Goal: Task Accomplishment & Management: Manage account settings

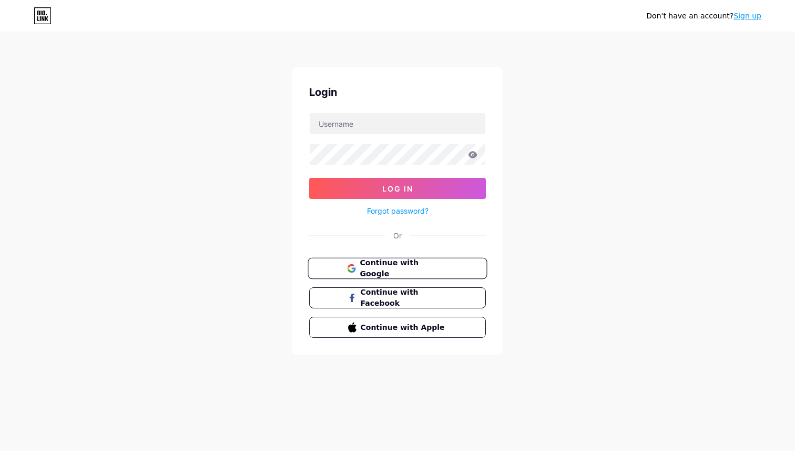
click at [409, 268] on span "Continue with Google" at bounding box center [404, 268] width 88 height 23
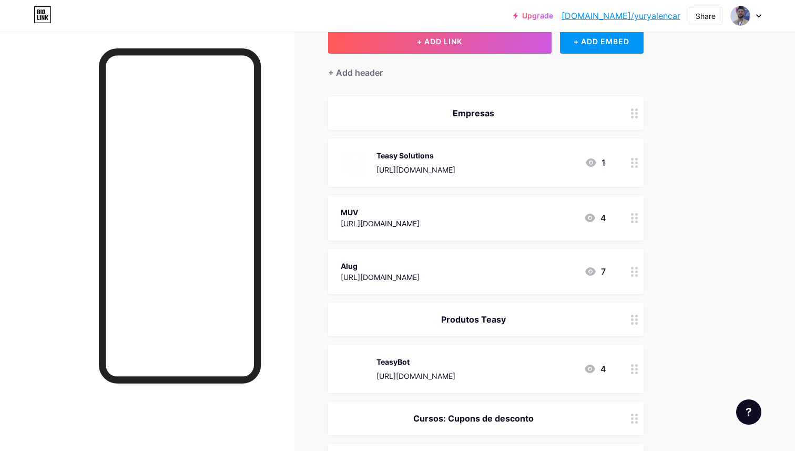
scroll to position [81, 0]
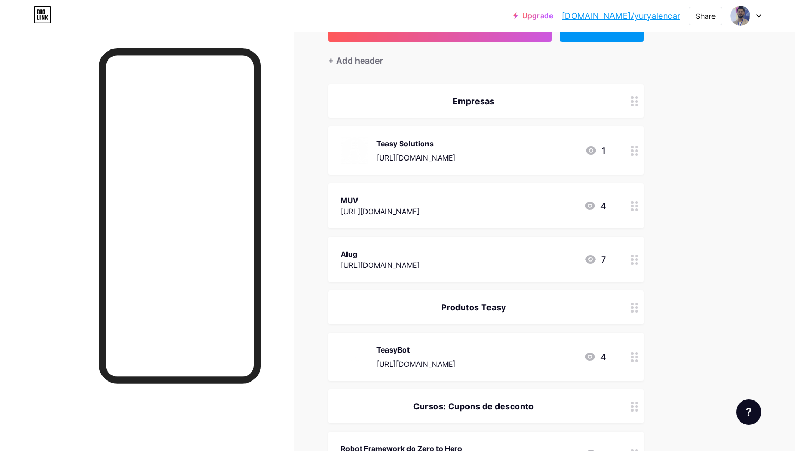
click at [588, 203] on icon at bounding box center [590, 205] width 13 height 13
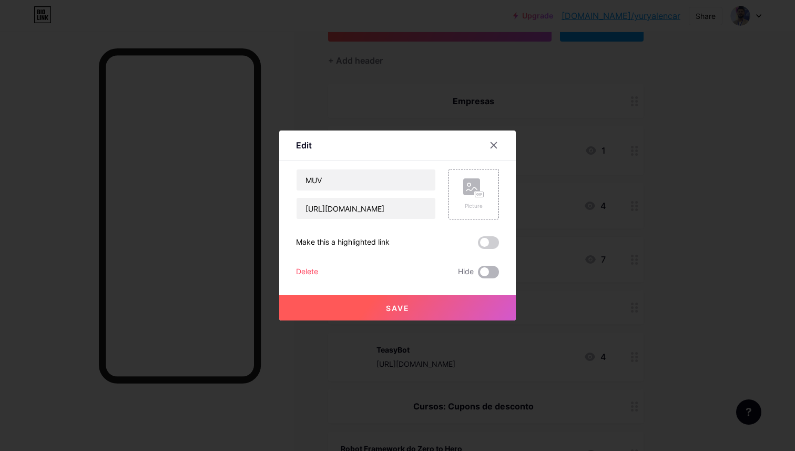
click at [485, 277] on span at bounding box center [488, 271] width 21 height 13
click at [478, 274] on input "checkbox" at bounding box center [478, 274] width 0 height 0
click at [482, 314] on button "Save" at bounding box center [397, 307] width 237 height 25
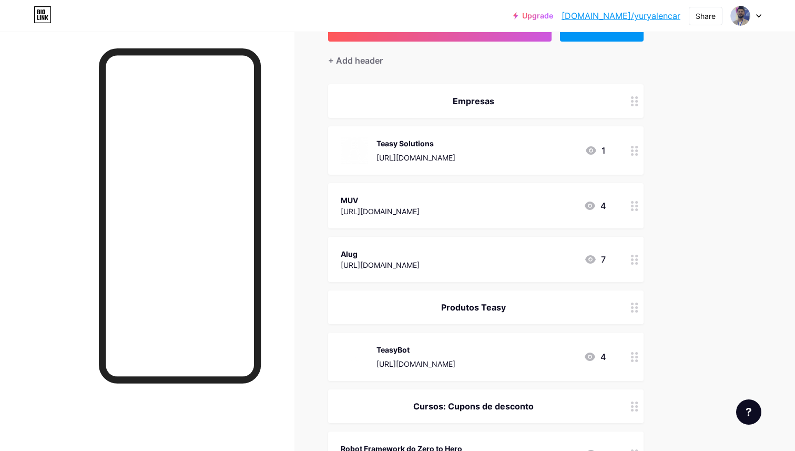
click at [589, 258] on icon at bounding box center [590, 259] width 13 height 13
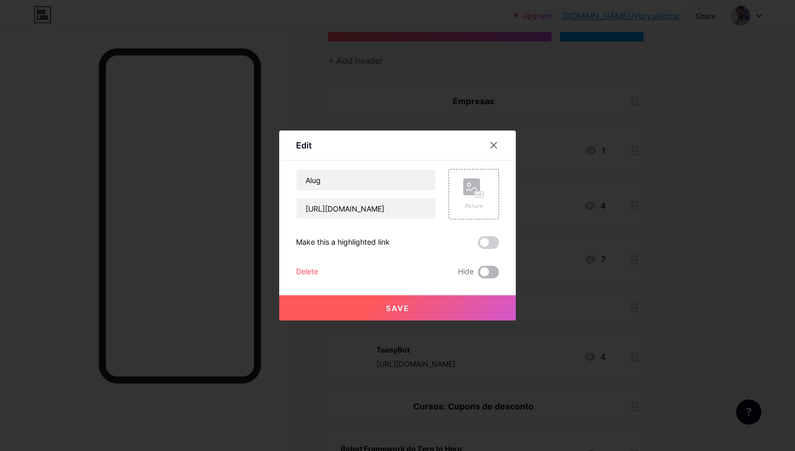
click at [489, 274] on span at bounding box center [488, 271] width 21 height 13
click at [478, 274] on input "checkbox" at bounding box center [478, 274] width 0 height 0
click at [431, 305] on button "Save" at bounding box center [397, 307] width 237 height 25
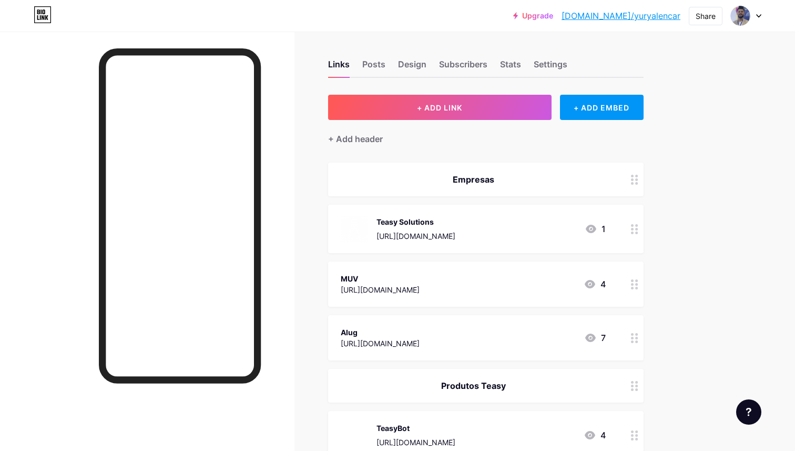
scroll to position [0, 0]
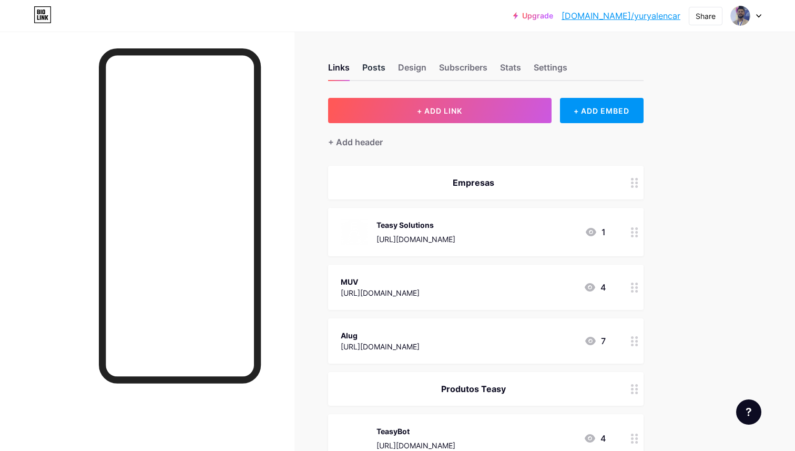
click at [367, 71] on div "Posts" at bounding box center [373, 70] width 23 height 19
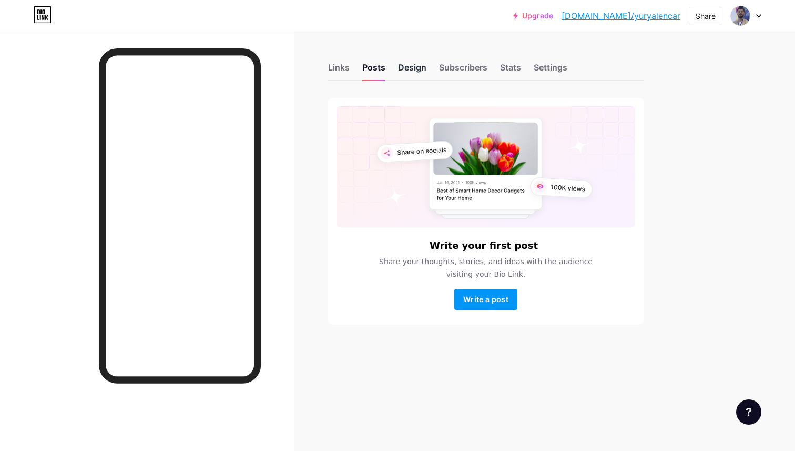
click at [401, 64] on div "Design" at bounding box center [412, 70] width 28 height 19
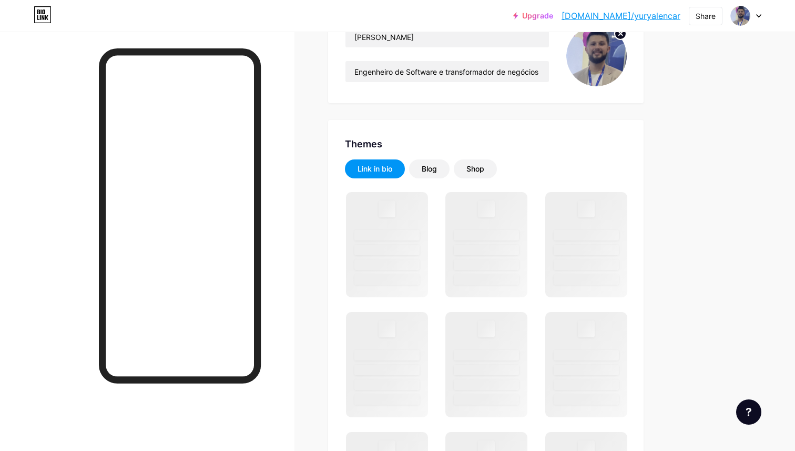
scroll to position [190, 0]
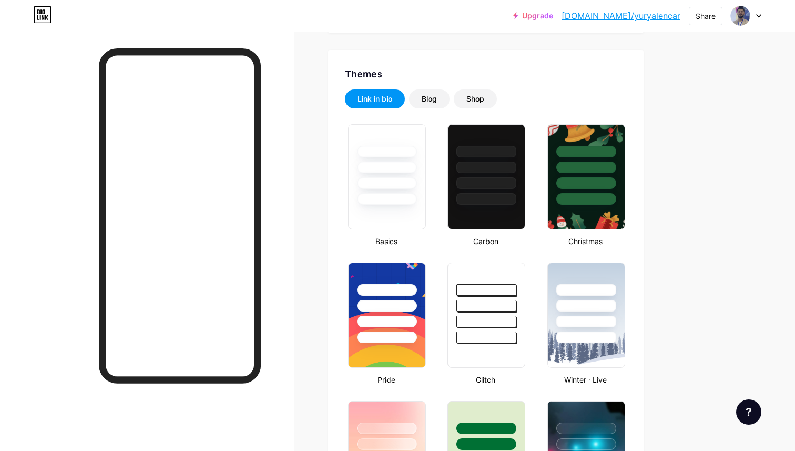
type input "#ffffff"
type input "#0f164d"
type input "#000000"
click at [423, 97] on div "Blog" at bounding box center [429, 99] width 15 height 11
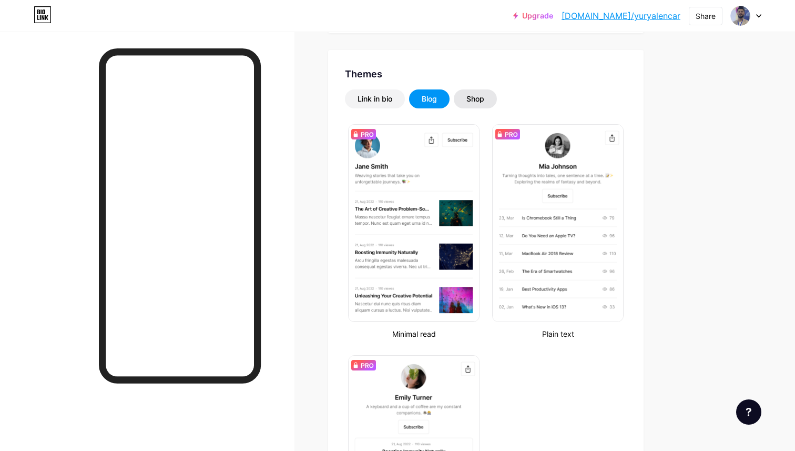
click at [464, 99] on div "Shop" at bounding box center [475, 98] width 43 height 19
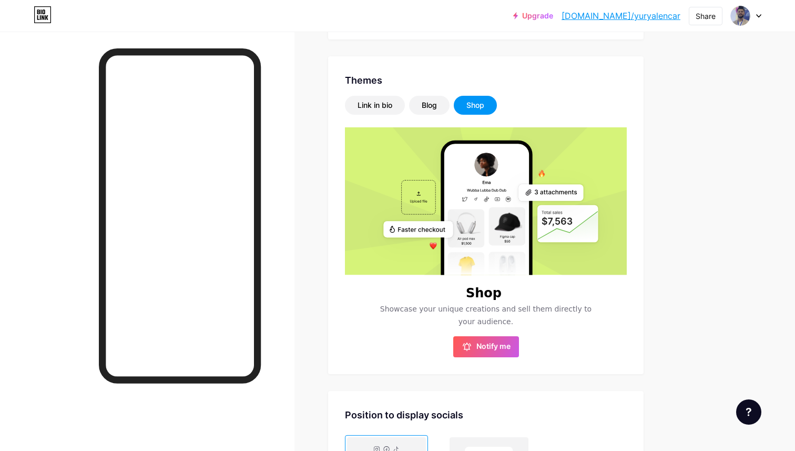
scroll to position [0, 0]
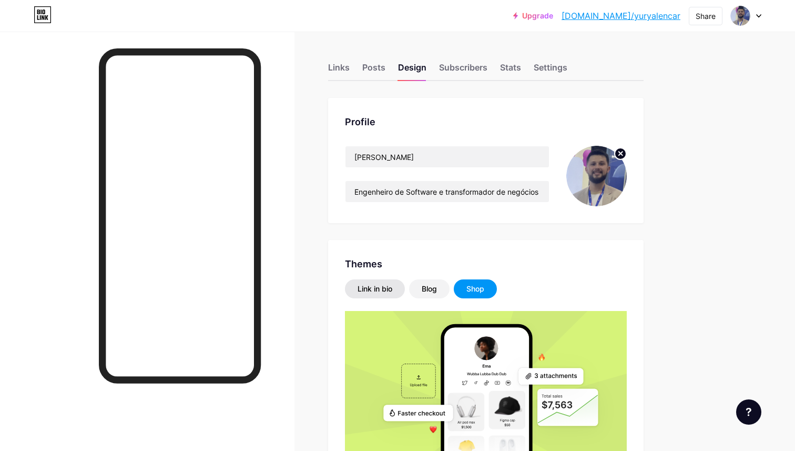
click at [383, 291] on div "Link in bio" at bounding box center [374, 288] width 35 height 11
